Goal: Transaction & Acquisition: Purchase product/service

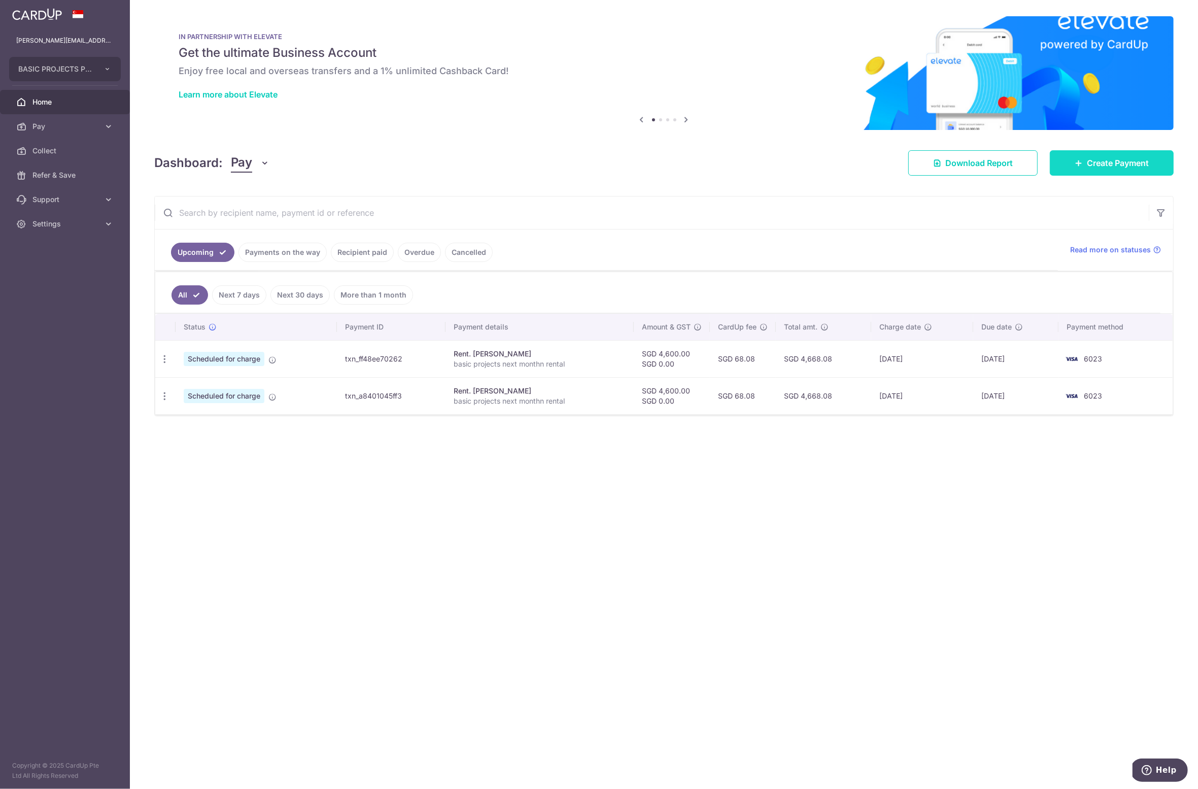
click at [1115, 163] on span "Create Payment" at bounding box center [1118, 163] width 62 height 12
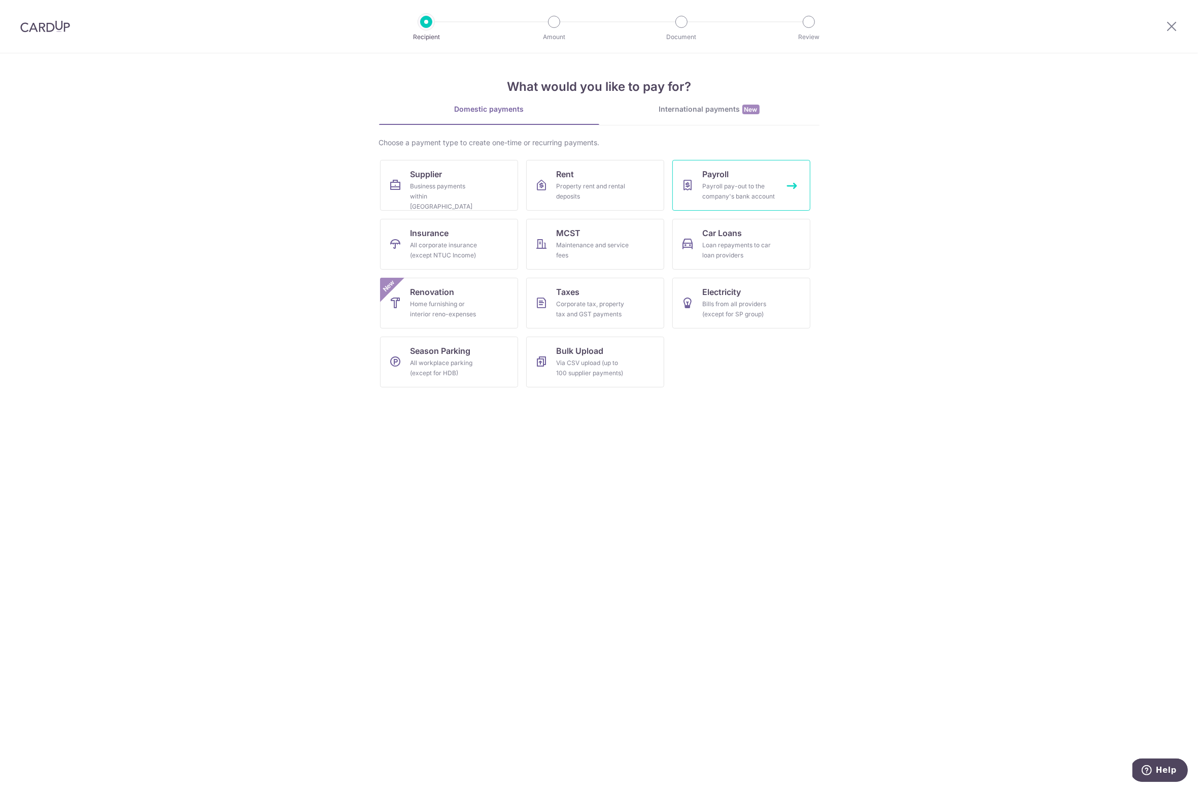
click at [730, 180] on link "Payroll Payroll pay-out to the company's bank account" at bounding box center [741, 185] width 138 height 51
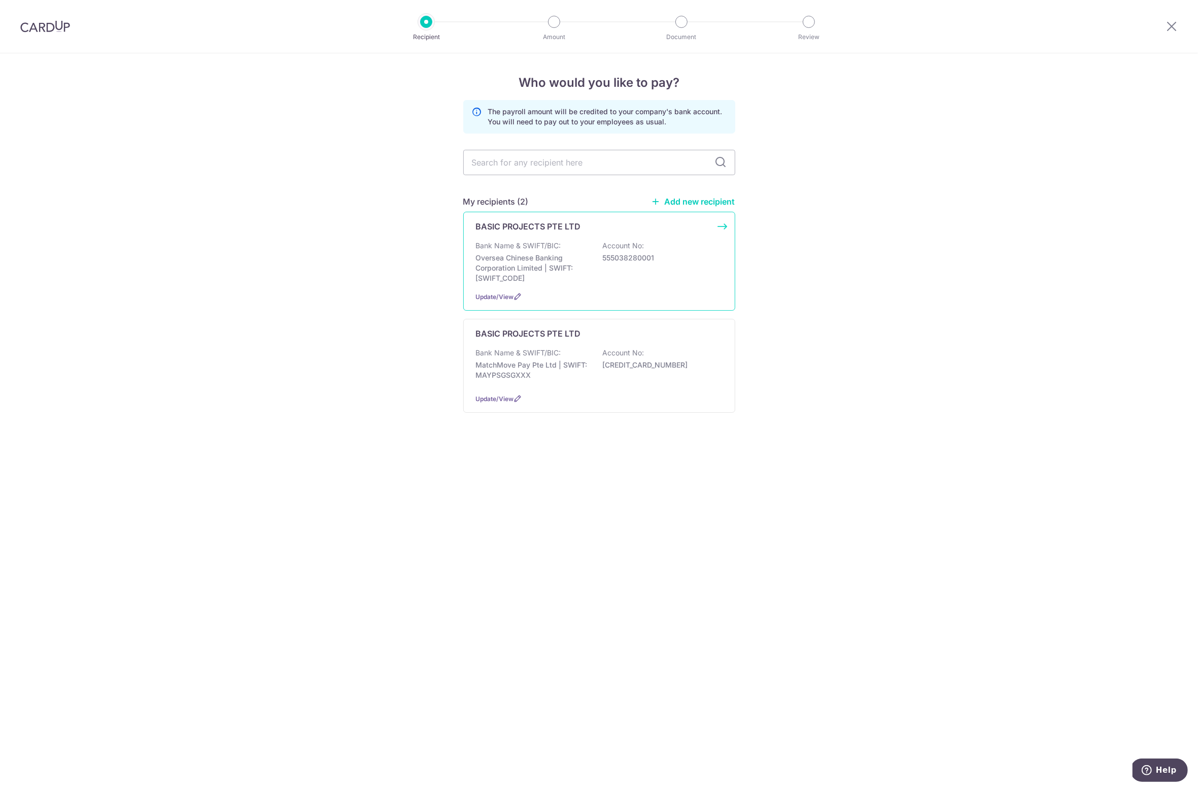
click at [522, 245] on p "Bank Name & SWIFT/BIC:" at bounding box center [518, 246] width 85 height 10
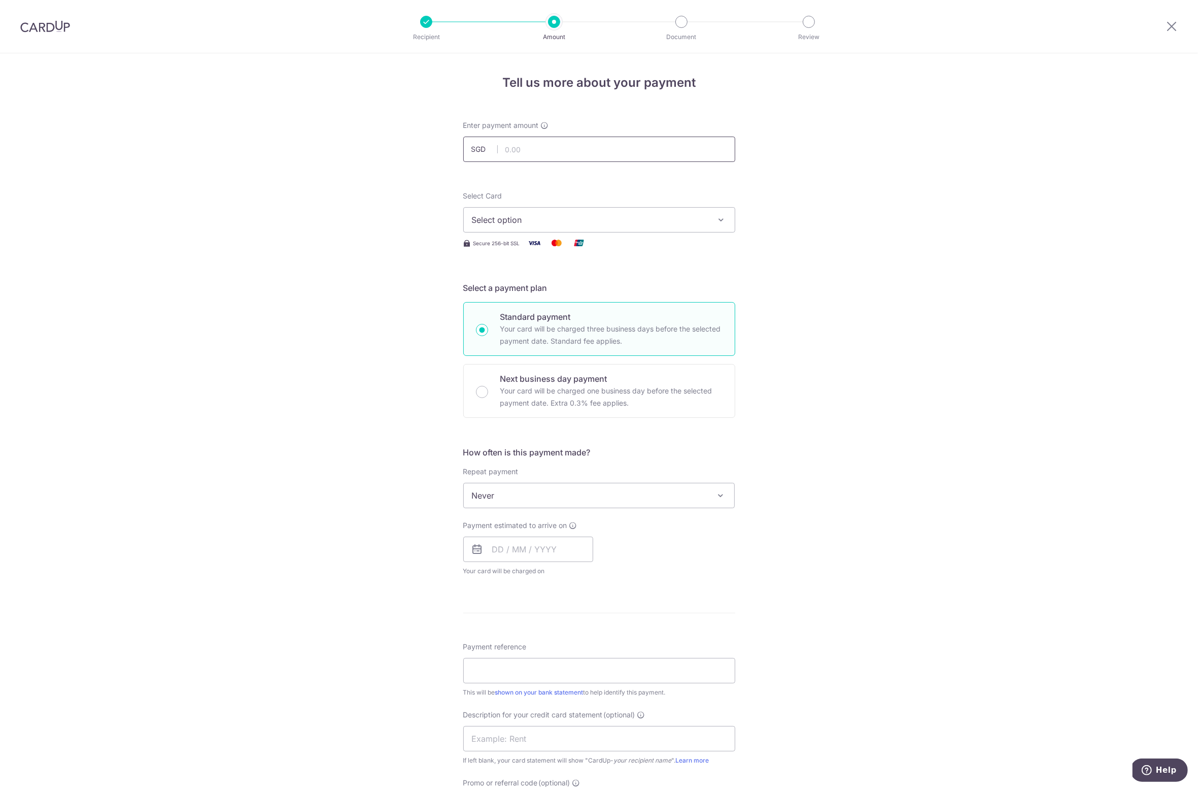
click at [525, 150] on input "text" at bounding box center [599, 149] width 272 height 25
type input "107,882.65"
drag, startPoint x: 313, startPoint y: 272, endPoint x: 364, endPoint y: 264, distance: 52.2
click at [313, 272] on div "Tell us more about your payment Enter payment amount SGD 107,882.65 107882.65 S…" at bounding box center [599, 541] width 1198 height 976
click at [499, 221] on span "Select option" at bounding box center [590, 220] width 236 height 12
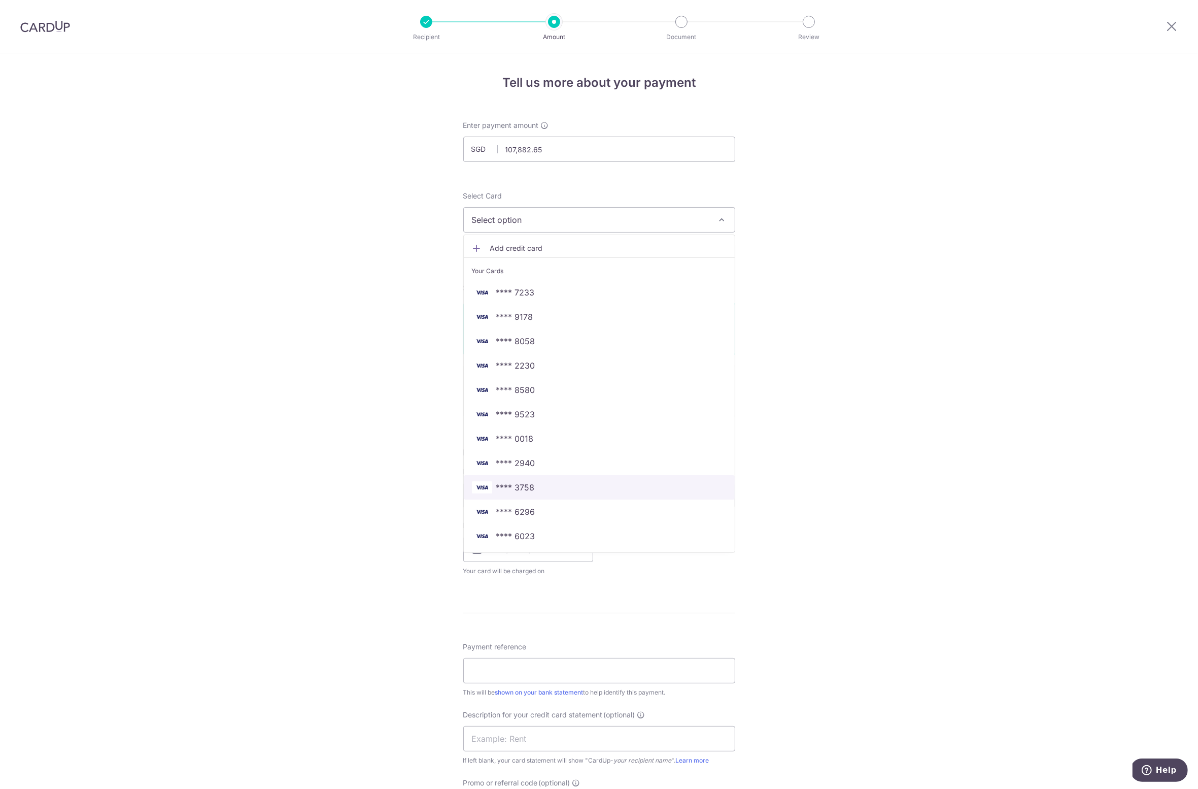
click at [520, 485] on span "**** 3758" at bounding box center [515, 487] width 39 height 12
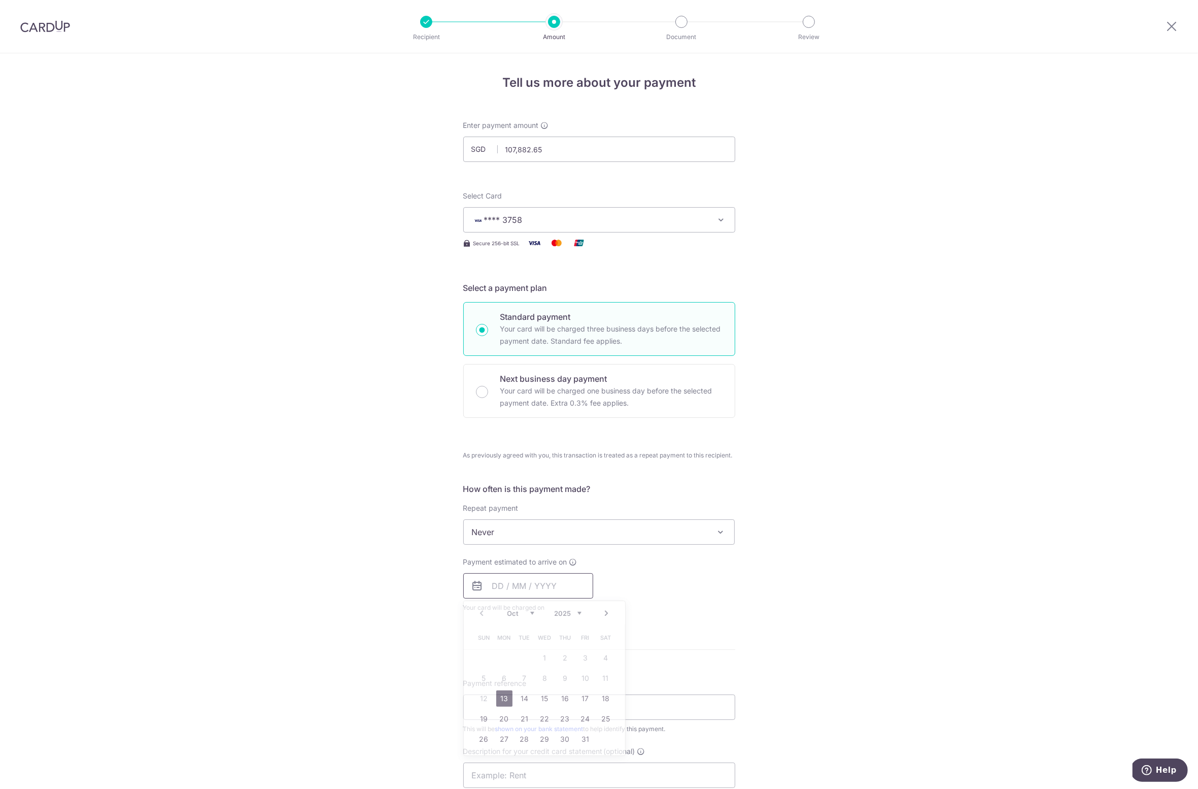
click at [508, 578] on input "text" at bounding box center [528, 585] width 130 height 25
click at [500, 692] on link "13" at bounding box center [504, 698] width 16 height 16
type input "[DATE]"
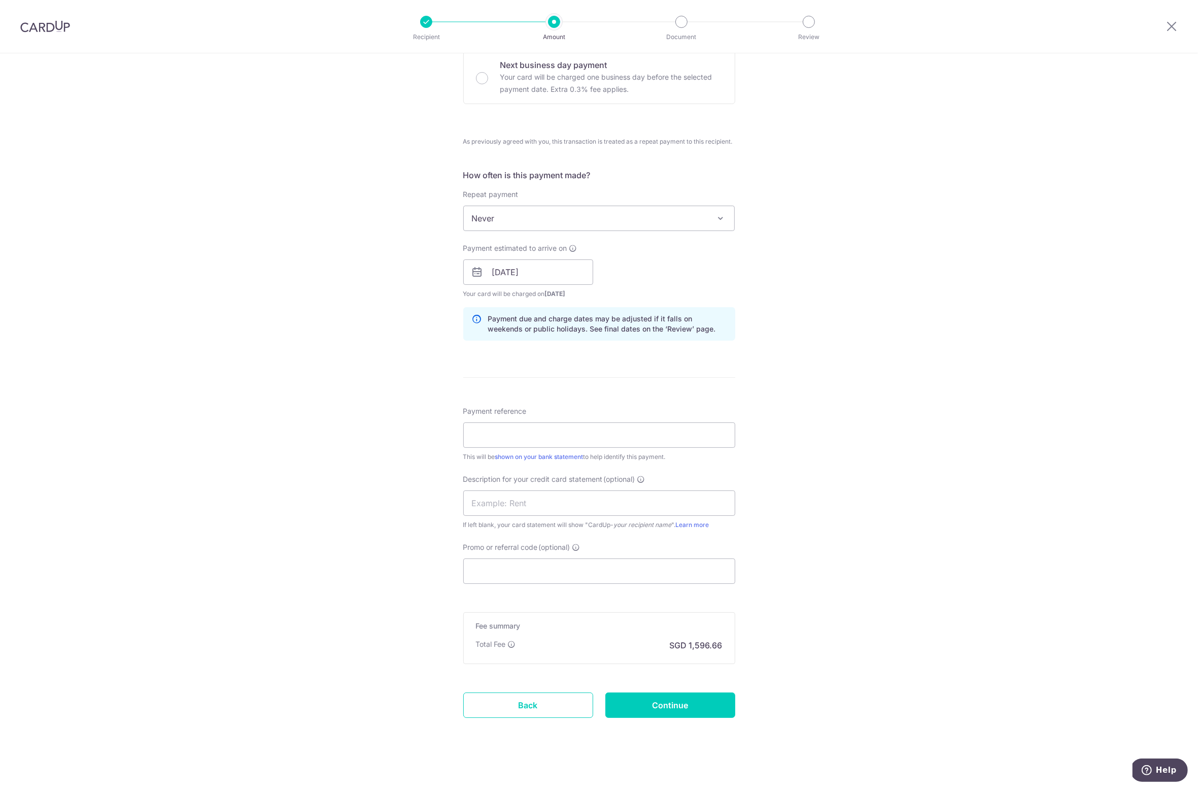
scroll to position [314, 0]
click at [506, 436] on input "Payment reference" at bounding box center [599, 434] width 272 height 25
type input "fw payroll [DATE]"
click at [494, 502] on input "text" at bounding box center [599, 502] width 272 height 25
drag, startPoint x: 467, startPoint y: 433, endPoint x: 535, endPoint y: 436, distance: 68.1
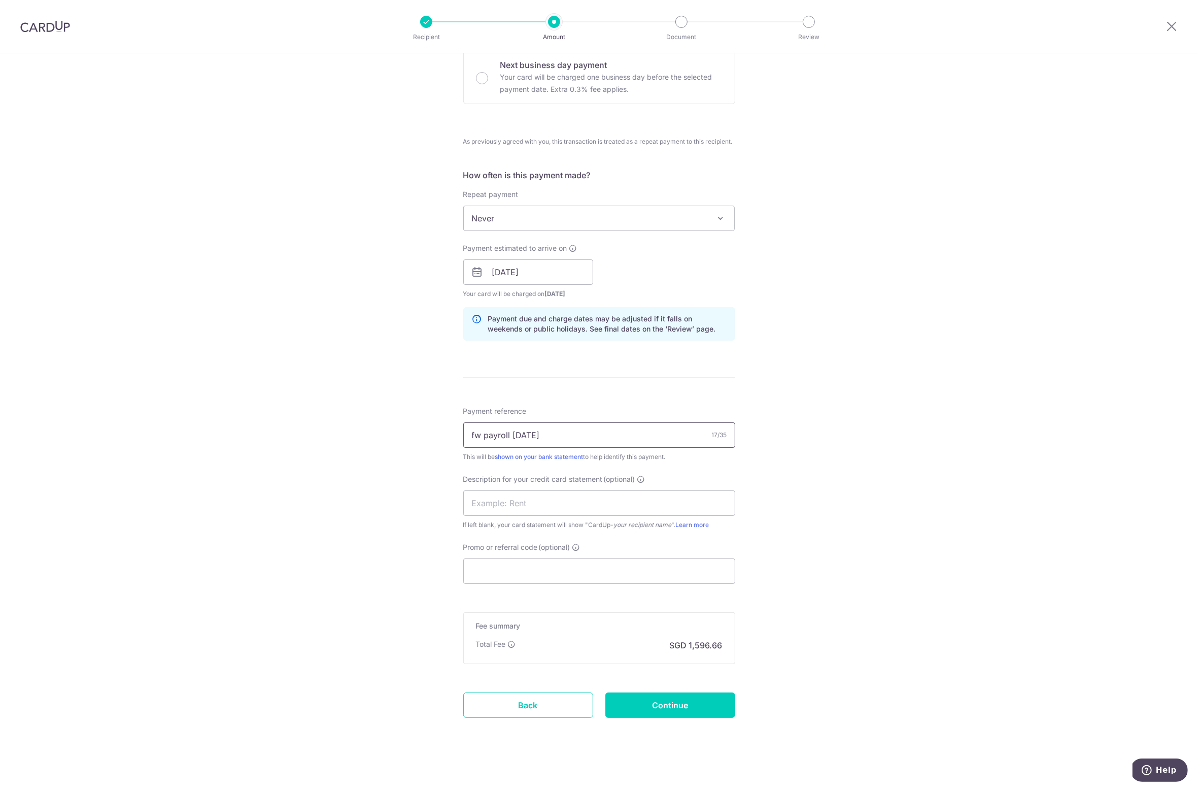
click at [535, 436] on input "fw payroll [DATE]" at bounding box center [599, 434] width 272 height 25
click at [478, 504] on input "text" at bounding box center [599, 502] width 272 height 25
paste input "fw payroll sep"
type input "fw payroll sep"
click at [662, 707] on input "Continue" at bounding box center [670, 704] width 130 height 25
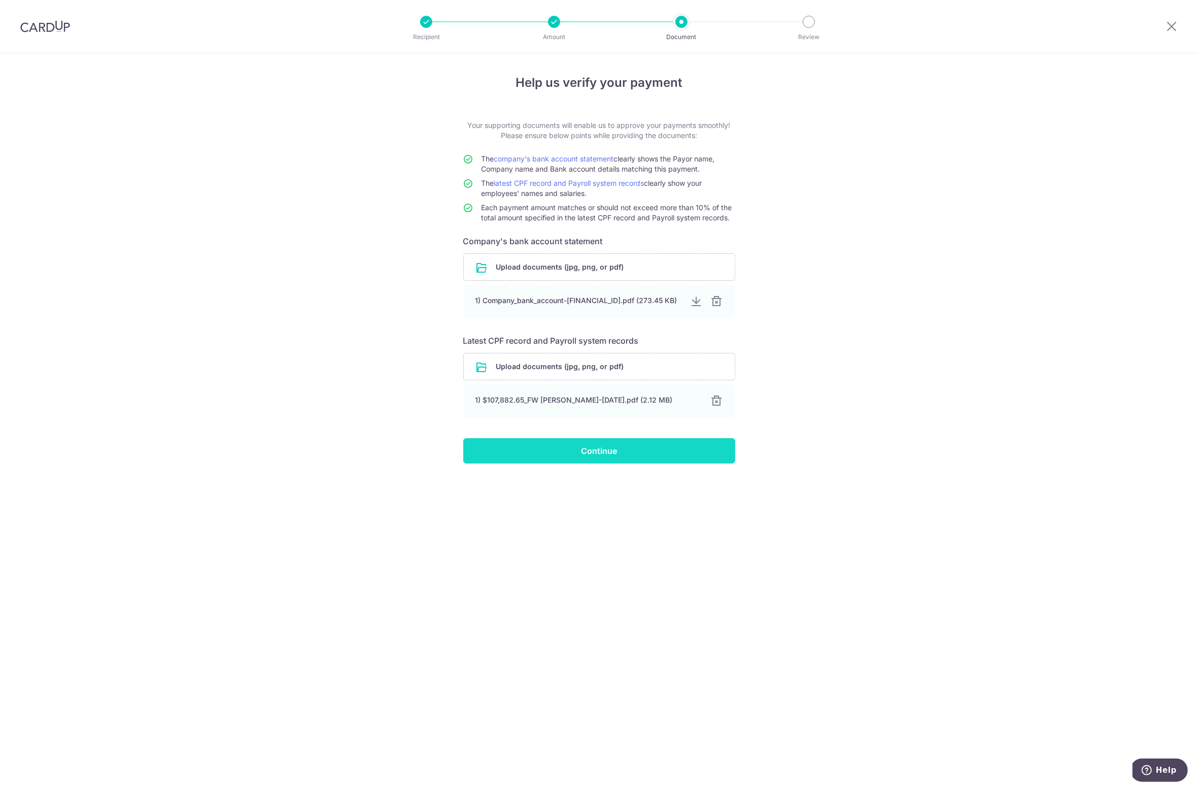
click at [585, 455] on input "Continue" at bounding box center [599, 450] width 272 height 25
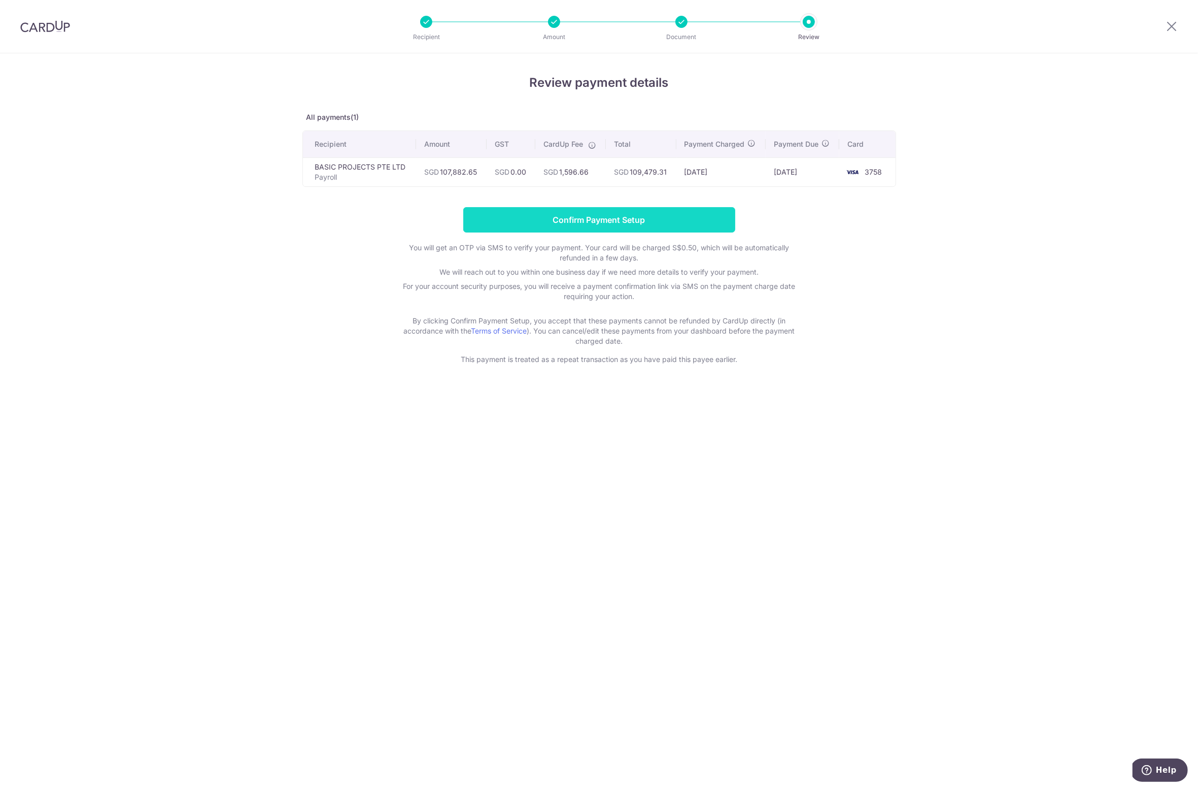
click at [596, 215] on input "Confirm Payment Setup" at bounding box center [599, 219] width 272 height 25
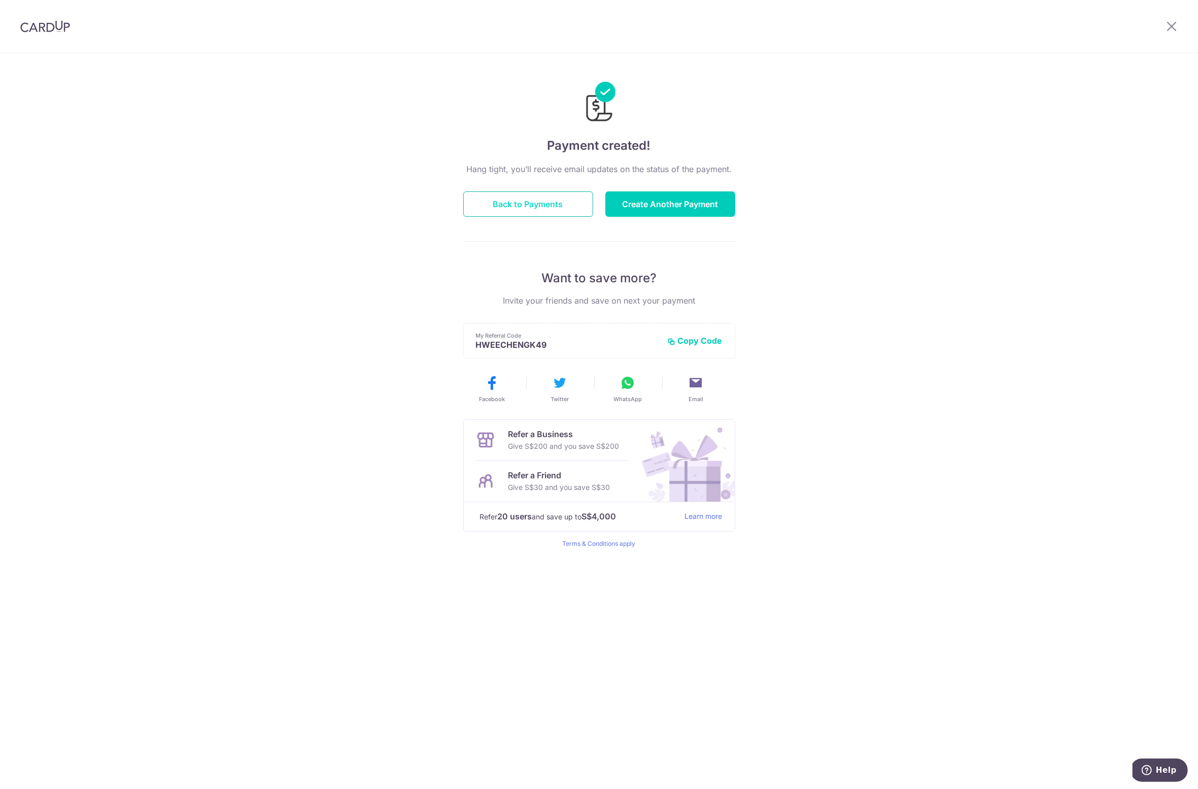
click at [539, 204] on button "Back to Payments" at bounding box center [528, 203] width 130 height 25
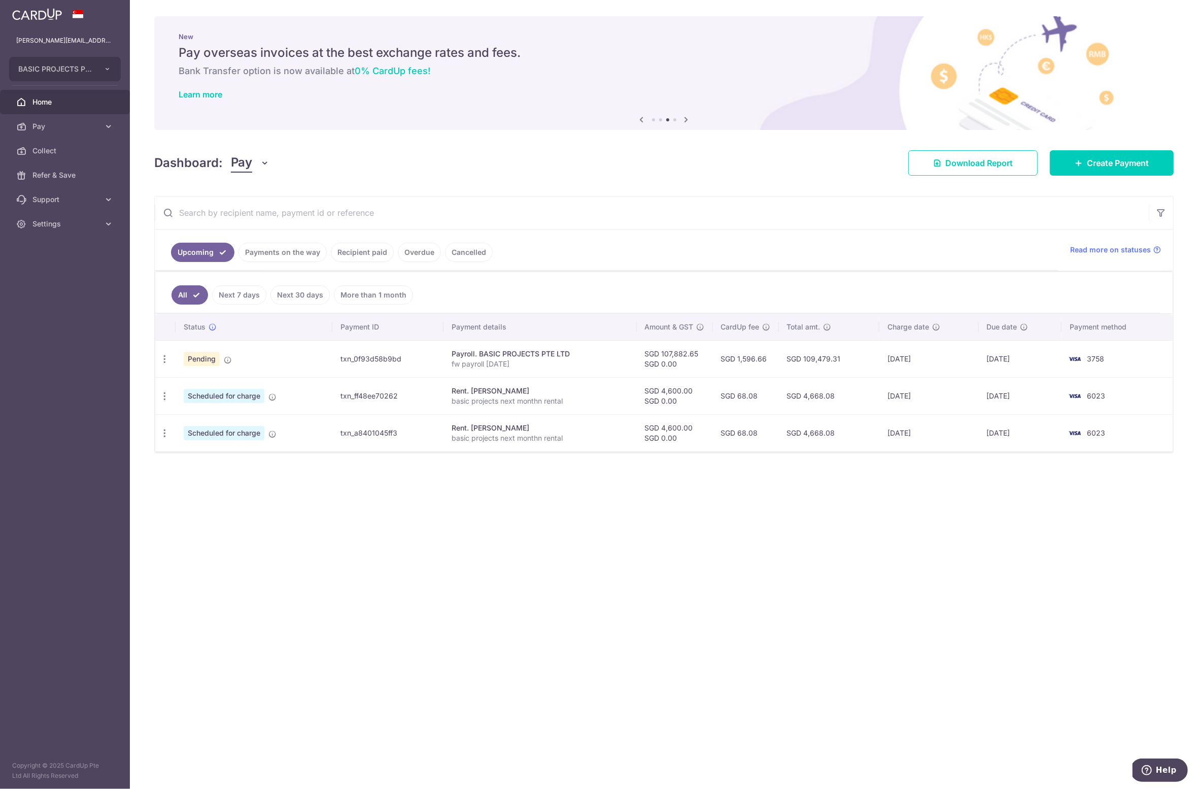
click at [367, 257] on link "Recipient paid" at bounding box center [362, 252] width 63 height 19
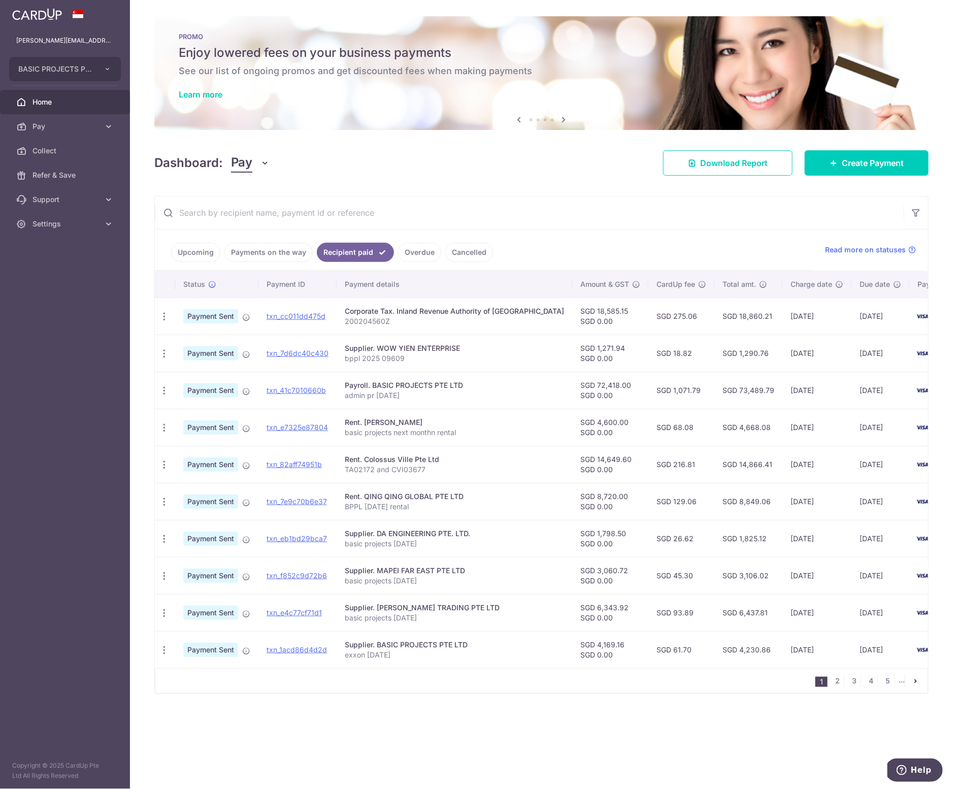
click at [193, 253] on link "Upcoming" at bounding box center [195, 252] width 49 height 19
